Goal: Task Accomplishment & Management: Use online tool/utility

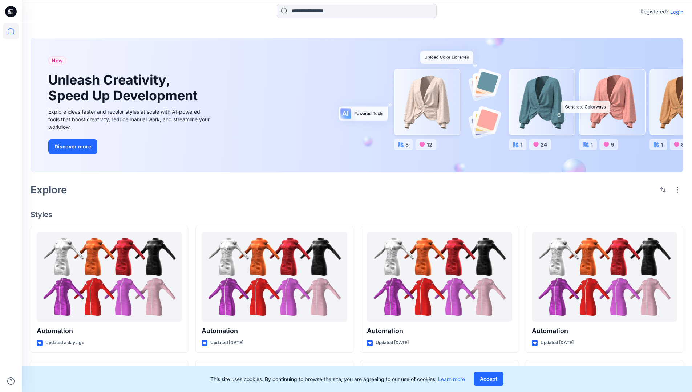
click at [675, 12] on p "Login" at bounding box center [676, 12] width 13 height 8
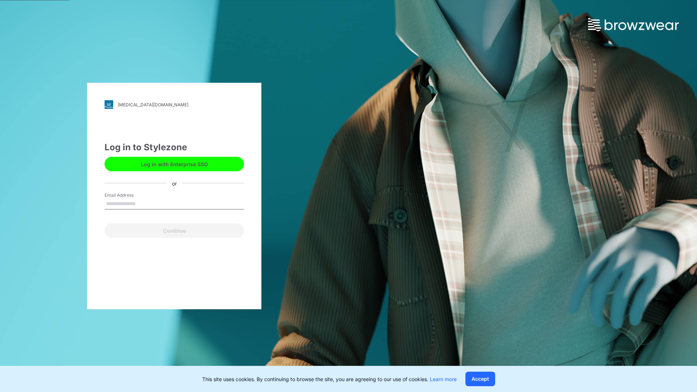
click at [143, 203] on input "Email Address" at bounding box center [174, 204] width 139 height 11
type input "**********"
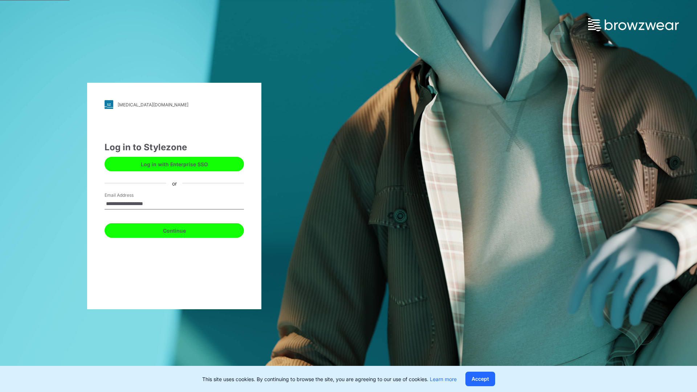
click at [182, 230] on button "Continue" at bounding box center [174, 230] width 139 height 15
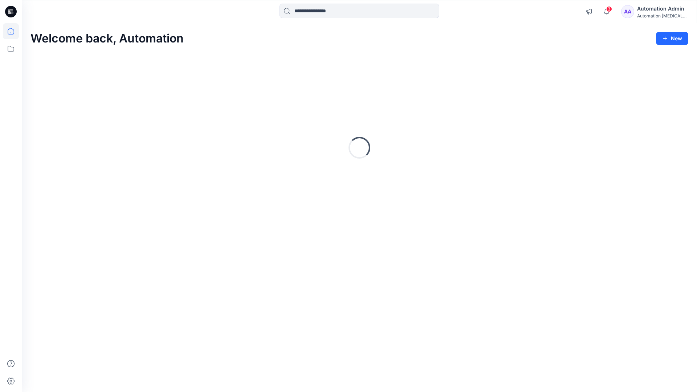
click at [14, 31] on icon at bounding box center [11, 31] width 7 height 7
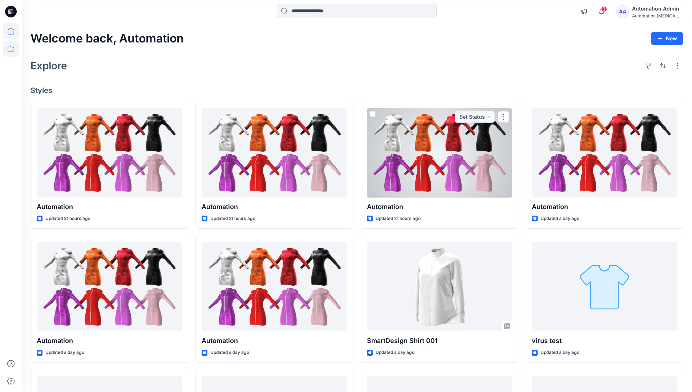
click at [12, 50] on icon at bounding box center [11, 49] width 16 height 16
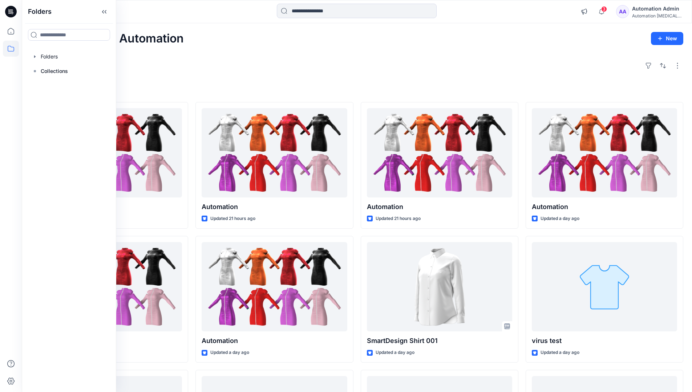
click at [255, 73] on div "Explore" at bounding box center [357, 65] width 653 height 17
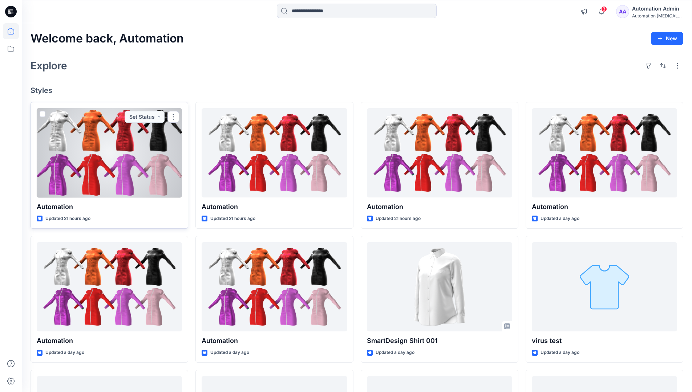
click at [44, 114] on span at bounding box center [43, 114] width 6 height 6
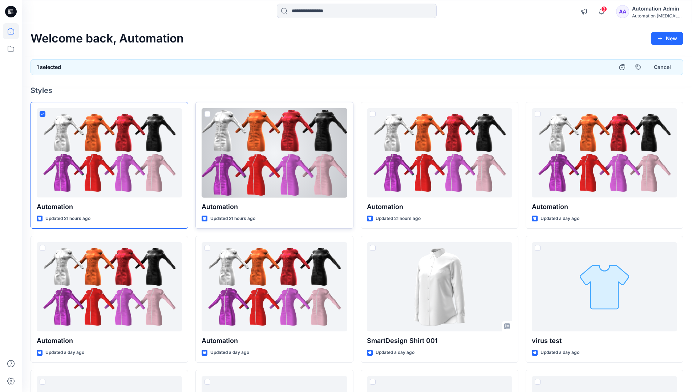
click at [209, 116] on span at bounding box center [208, 114] width 6 height 6
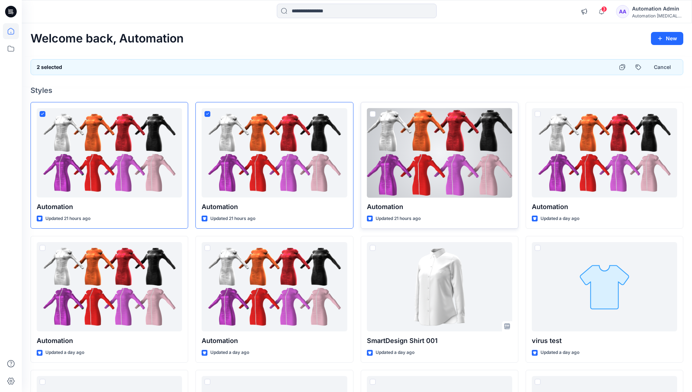
click at [373, 114] on span at bounding box center [373, 114] width 6 height 6
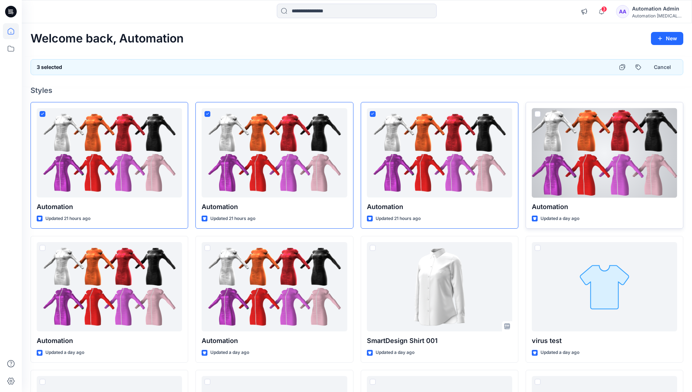
click at [538, 113] on span at bounding box center [538, 114] width 6 height 6
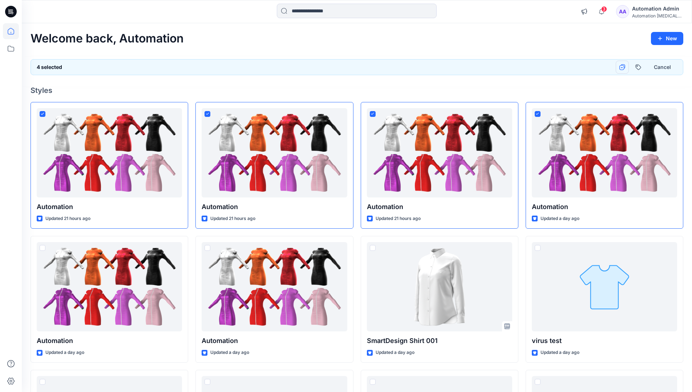
click at [622, 67] on icon "button" at bounding box center [622, 67] width 6 height 6
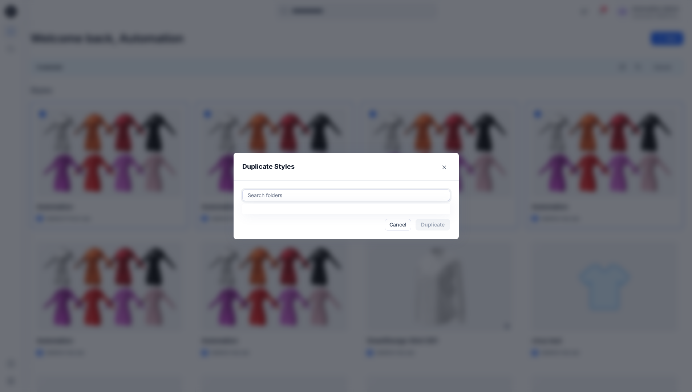
click at [279, 192] on div at bounding box center [346, 195] width 198 height 9
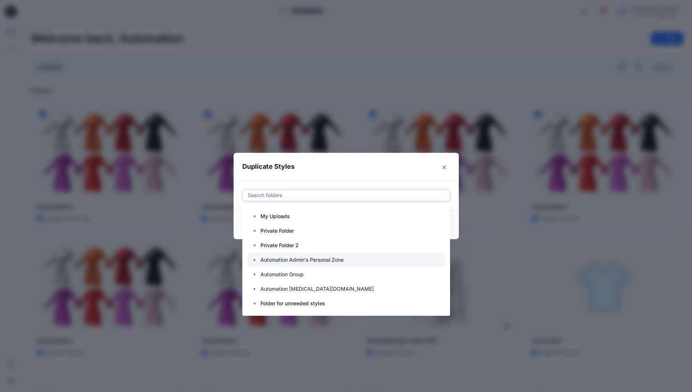
click at [258, 259] on icon "button" at bounding box center [255, 260] width 6 height 6
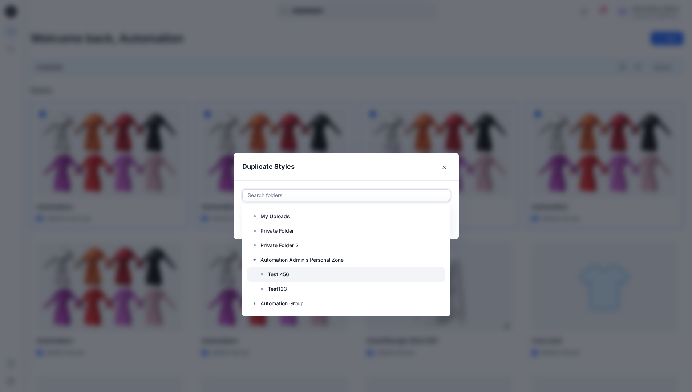
click at [279, 272] on p "Test 456" at bounding box center [278, 274] width 21 height 9
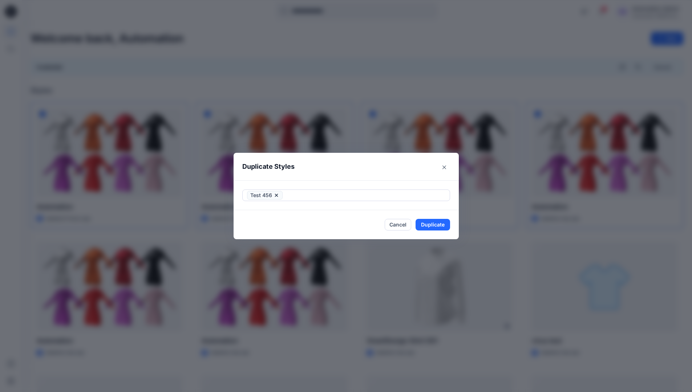
click at [368, 166] on header "Duplicate Styles" at bounding box center [339, 167] width 211 height 28
click at [437, 228] on button "Duplicate" at bounding box center [433, 225] width 35 height 12
click at [442, 225] on button "Close" at bounding box center [438, 225] width 24 height 12
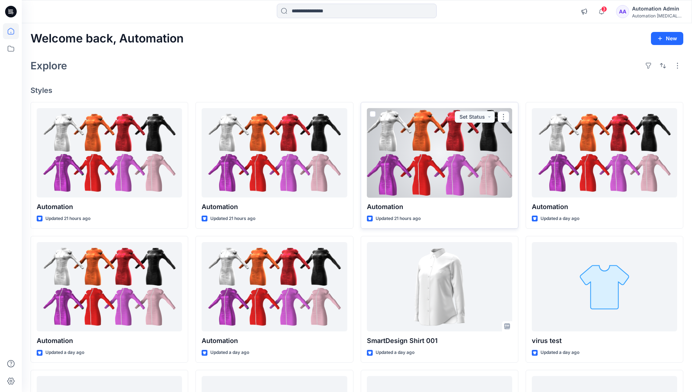
click at [371, 115] on span at bounding box center [373, 114] width 6 height 6
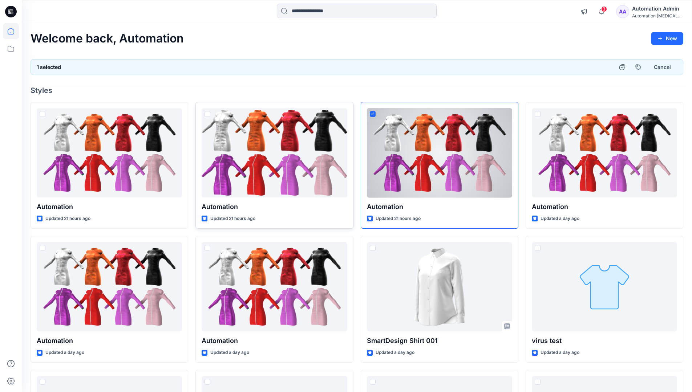
click at [209, 116] on span at bounding box center [208, 114] width 6 height 6
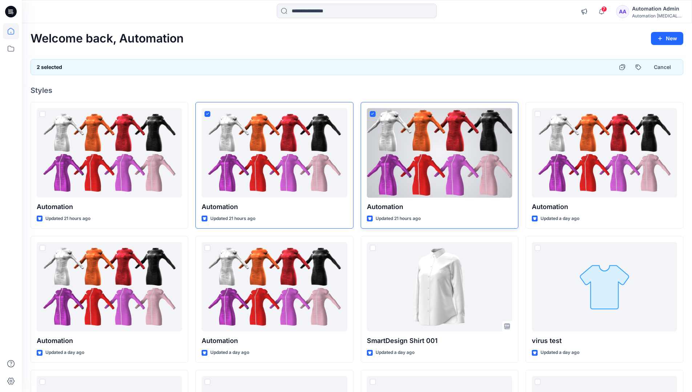
click at [373, 115] on icon at bounding box center [372, 114] width 3 height 3
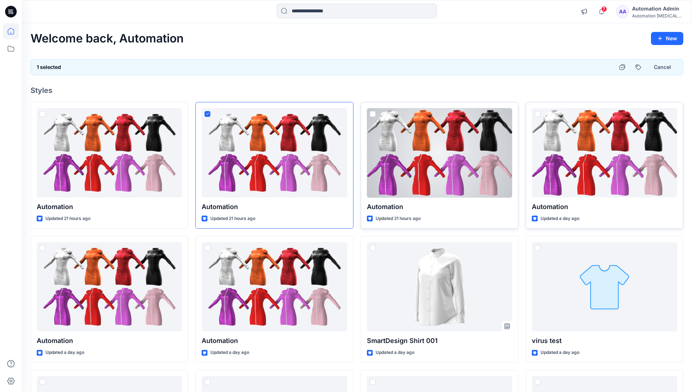
click at [538, 115] on span at bounding box center [538, 114] width 6 height 6
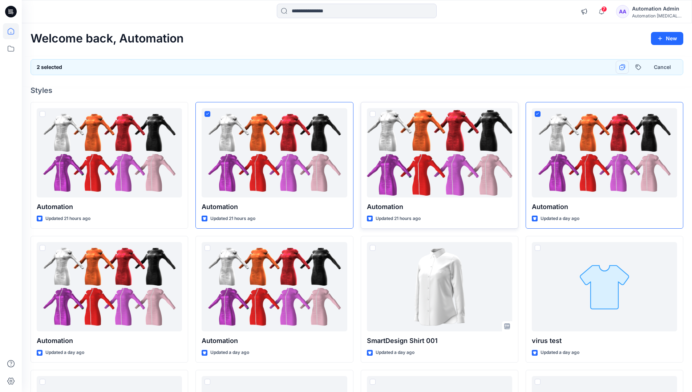
click at [624, 67] on icon "button" at bounding box center [622, 67] width 6 height 6
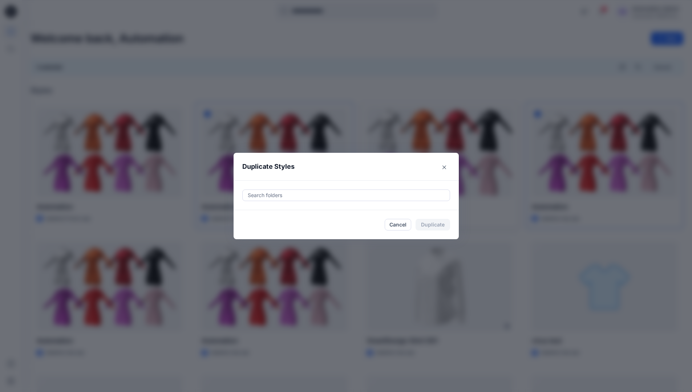
click at [305, 197] on div at bounding box center [346, 195] width 198 height 9
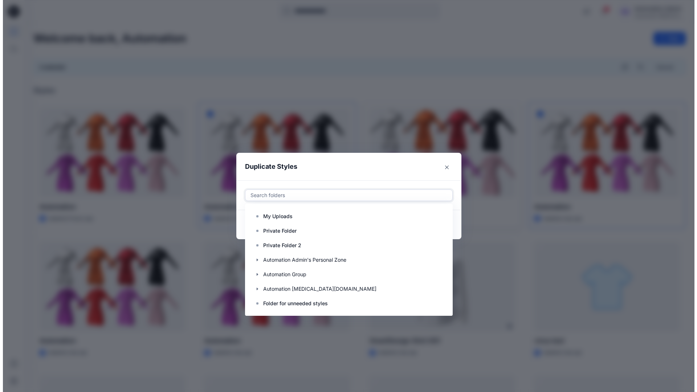
scroll to position [87, 0]
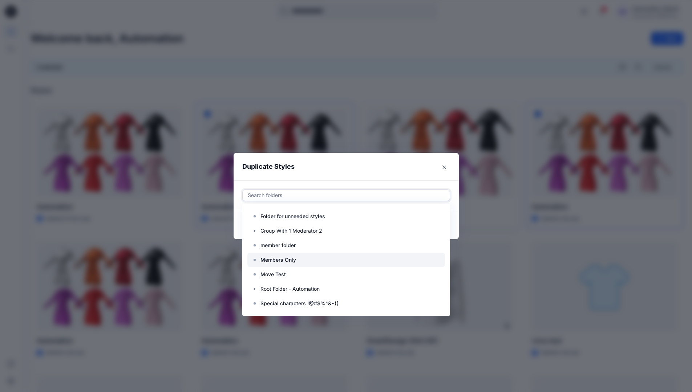
click at [301, 260] on div at bounding box center [346, 260] width 198 height 15
click at [337, 167] on header "Duplicate Styles" at bounding box center [339, 167] width 211 height 28
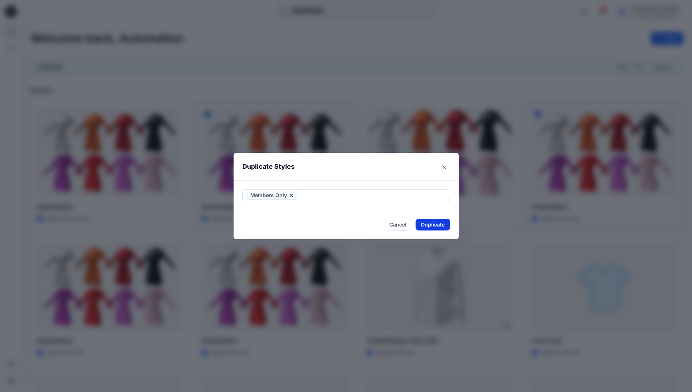
click at [430, 223] on button "Duplicate" at bounding box center [433, 225] width 35 height 12
click at [439, 223] on button "Close" at bounding box center [438, 225] width 24 height 12
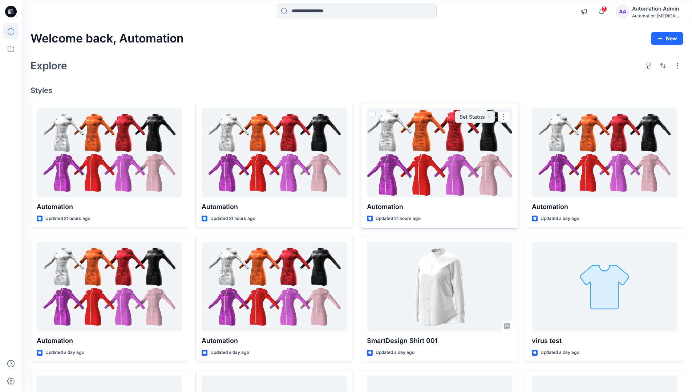
click at [655, 6] on div "Automation Admin" at bounding box center [657, 8] width 51 height 9
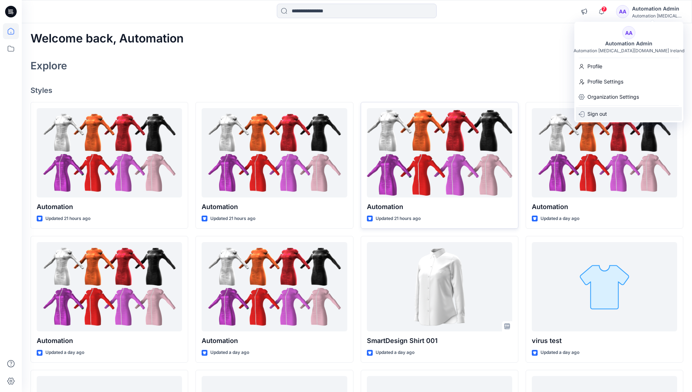
click at [605, 112] on p "Sign out" at bounding box center [597, 114] width 20 height 14
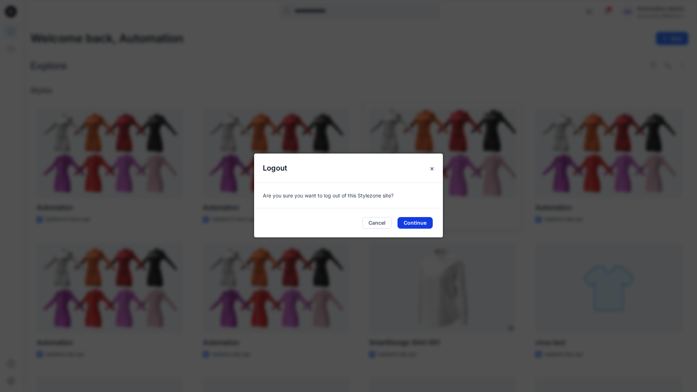
click at [417, 217] on button "Continue" at bounding box center [415, 223] width 35 height 12
